Goal: Task Accomplishment & Management: Complete application form

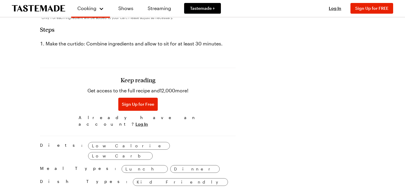
scroll to position [370, 0]
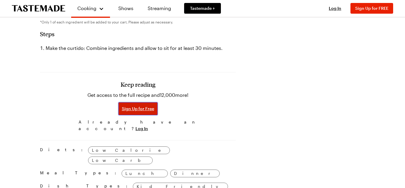
click at [122, 106] on span "Sign Up for Free" at bounding box center [138, 109] width 32 height 6
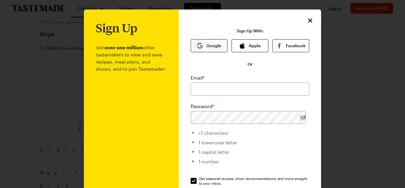
click at [207, 44] on button "Google" at bounding box center [209, 45] width 37 height 13
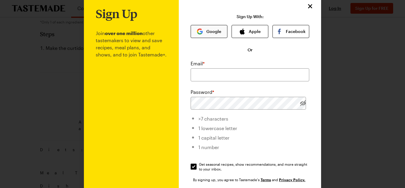
scroll to position [17, 0]
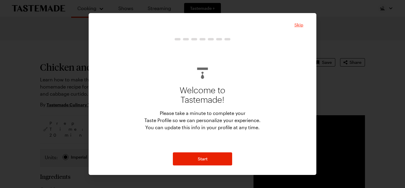
click at [300, 25] on span "Skip" at bounding box center [298, 25] width 9 height 6
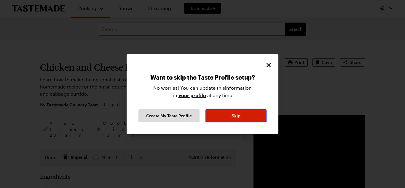
click at [220, 116] on button "Skip" at bounding box center [235, 115] width 61 height 13
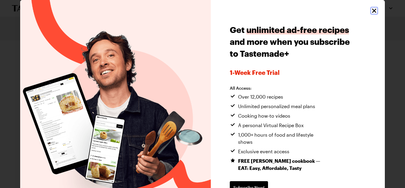
click at [376, 13] on icon "Close" at bounding box center [374, 10] width 7 height 7
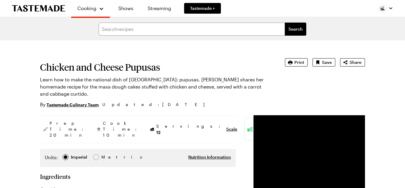
type textarea "x"
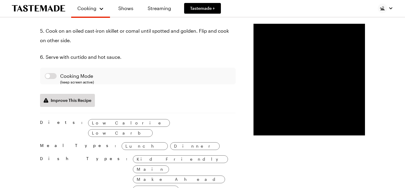
scroll to position [591, 0]
